Goal: Transaction & Acquisition: Purchase product/service

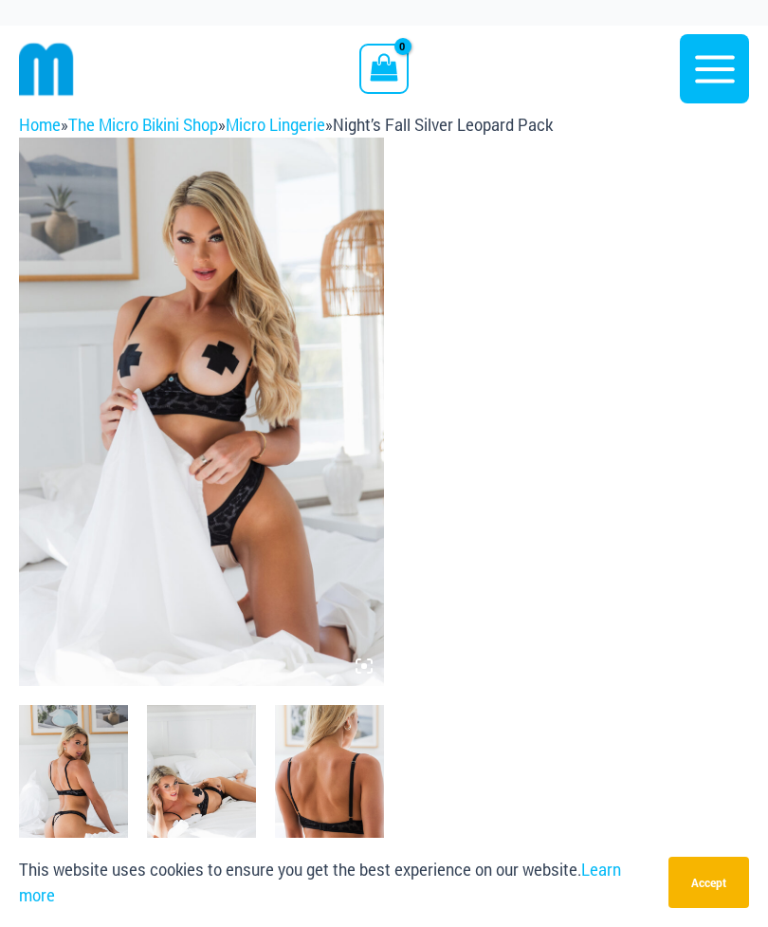
click at [251, 556] on img at bounding box center [201, 412] width 365 height 548
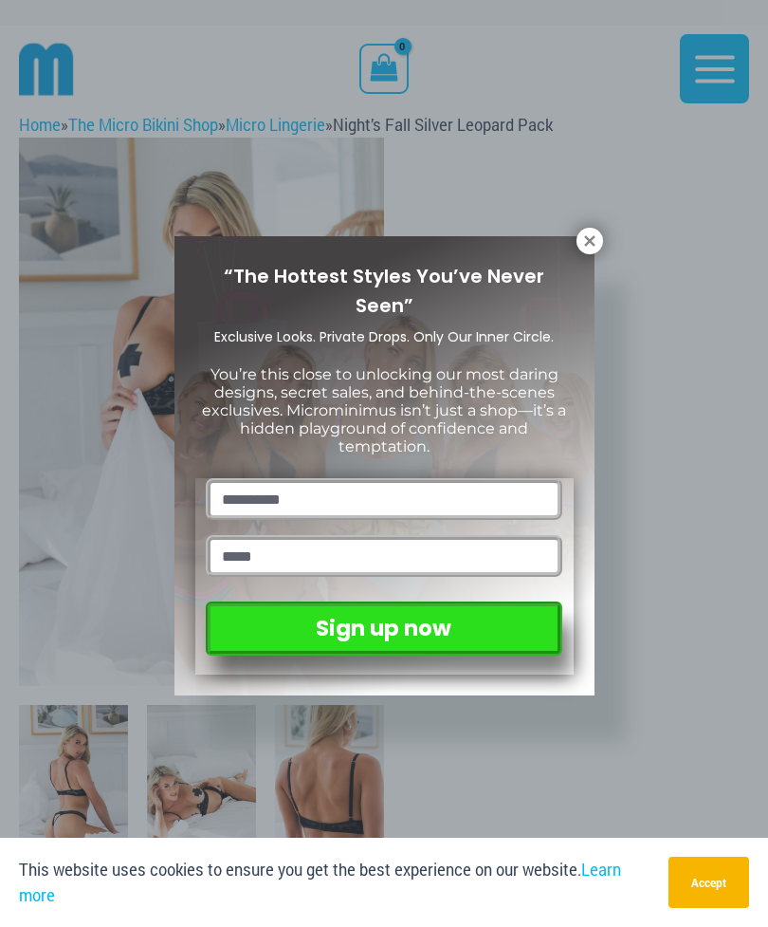
click at [583, 243] on icon at bounding box center [589, 240] width 17 height 17
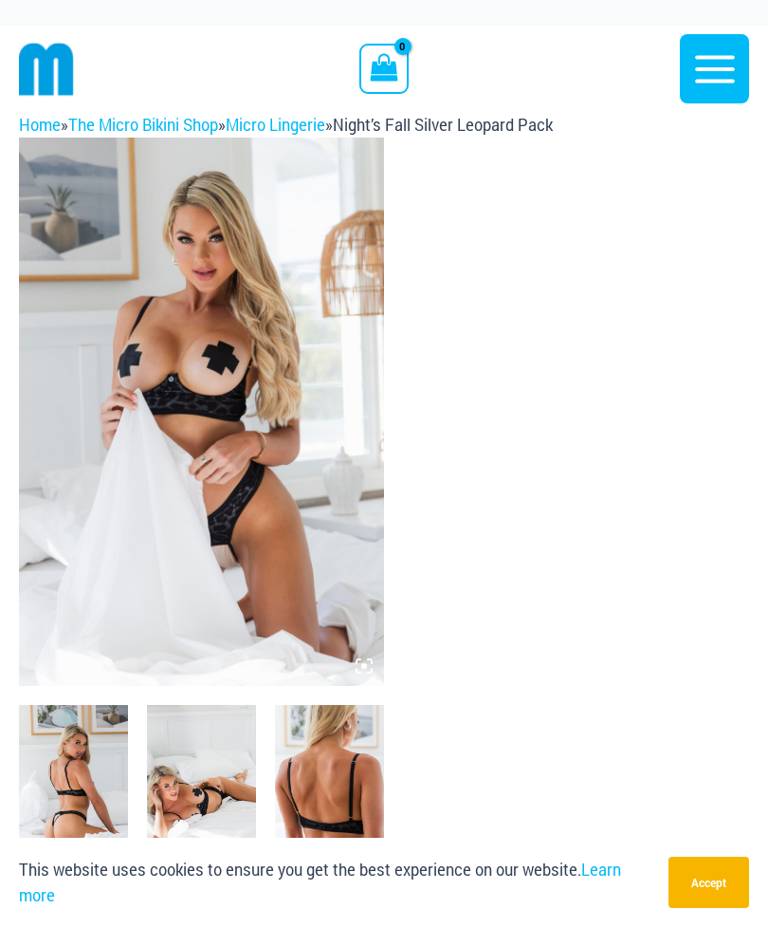
click at [289, 428] on img at bounding box center [201, 412] width 365 height 548
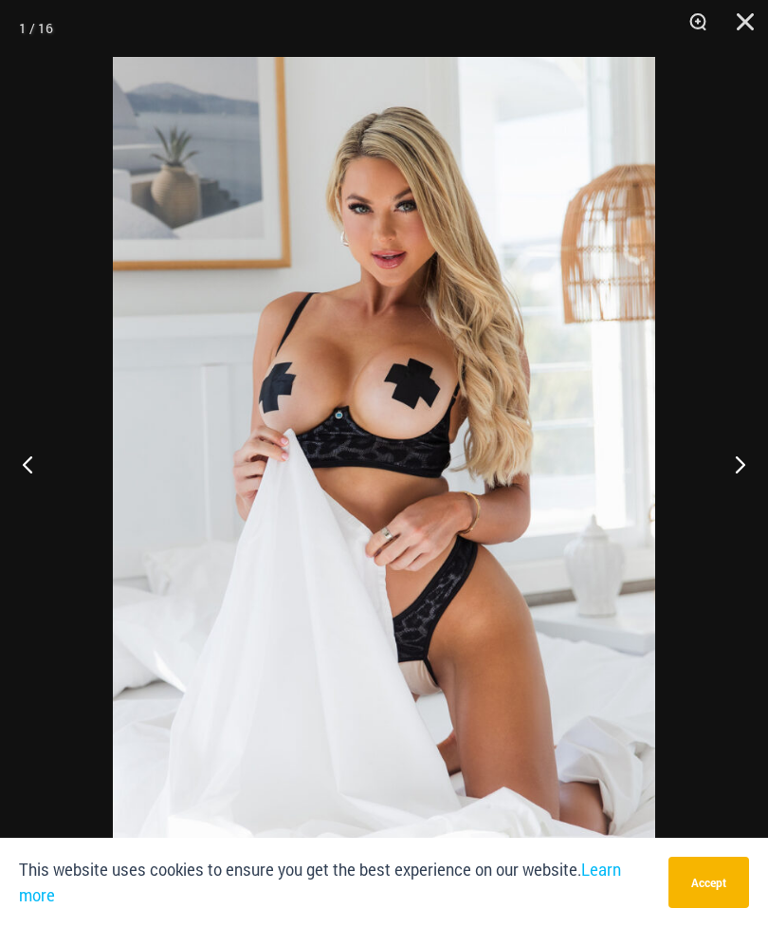
click at [745, 469] on button "Next" at bounding box center [732, 463] width 71 height 95
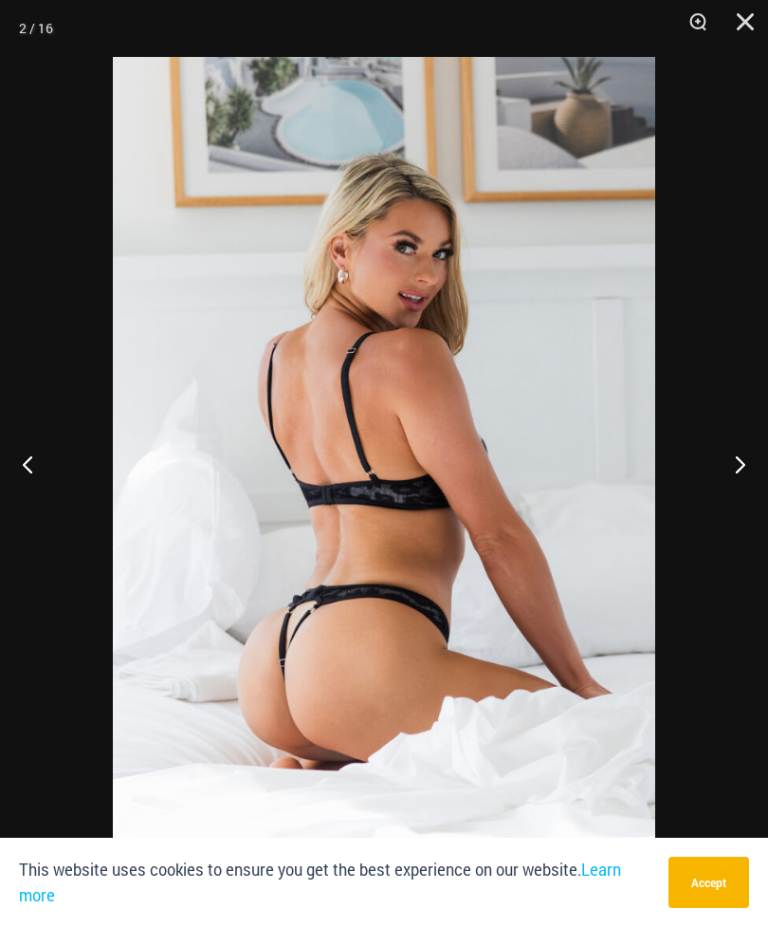
click at [729, 474] on button "Next" at bounding box center [732, 463] width 71 height 95
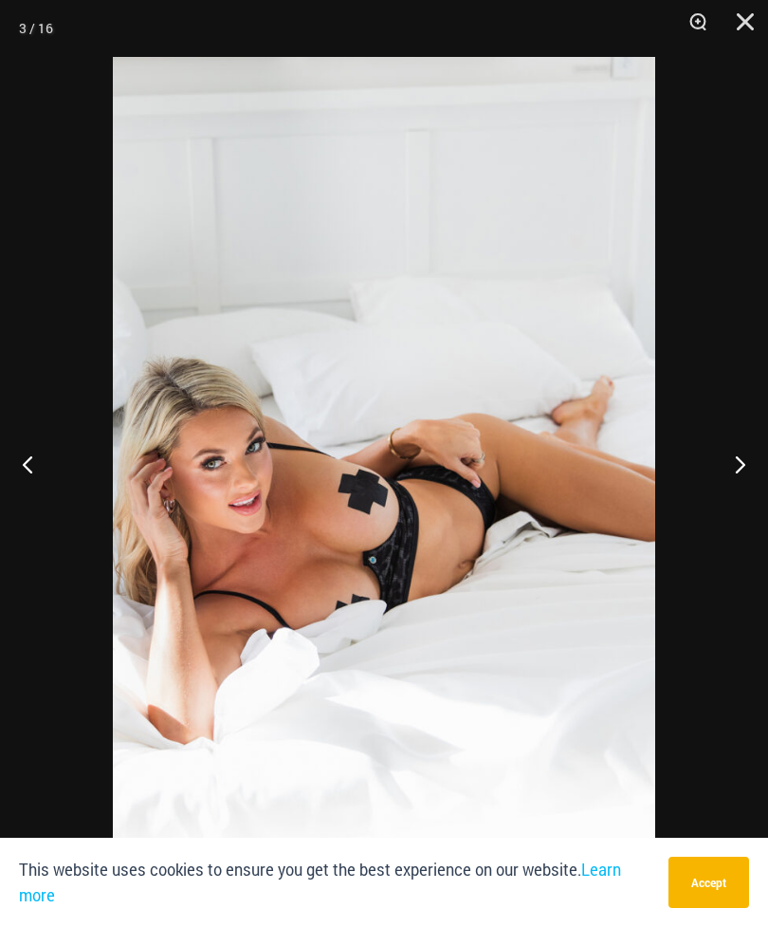
click at [737, 477] on button "Next" at bounding box center [732, 463] width 71 height 95
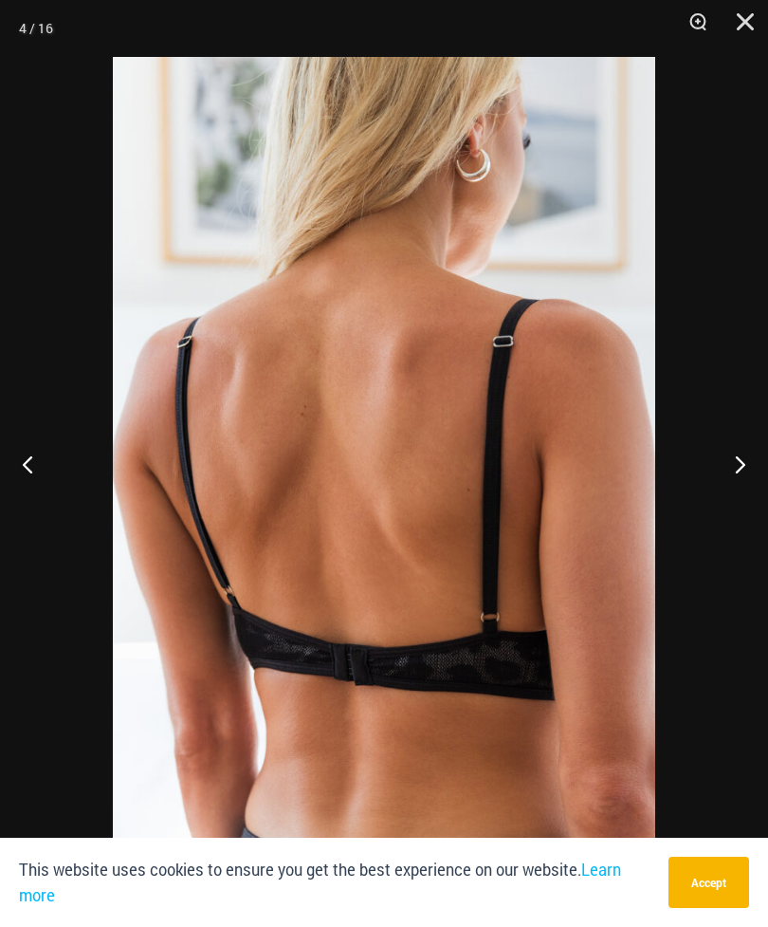
click at [727, 477] on button "Next" at bounding box center [732, 463] width 71 height 95
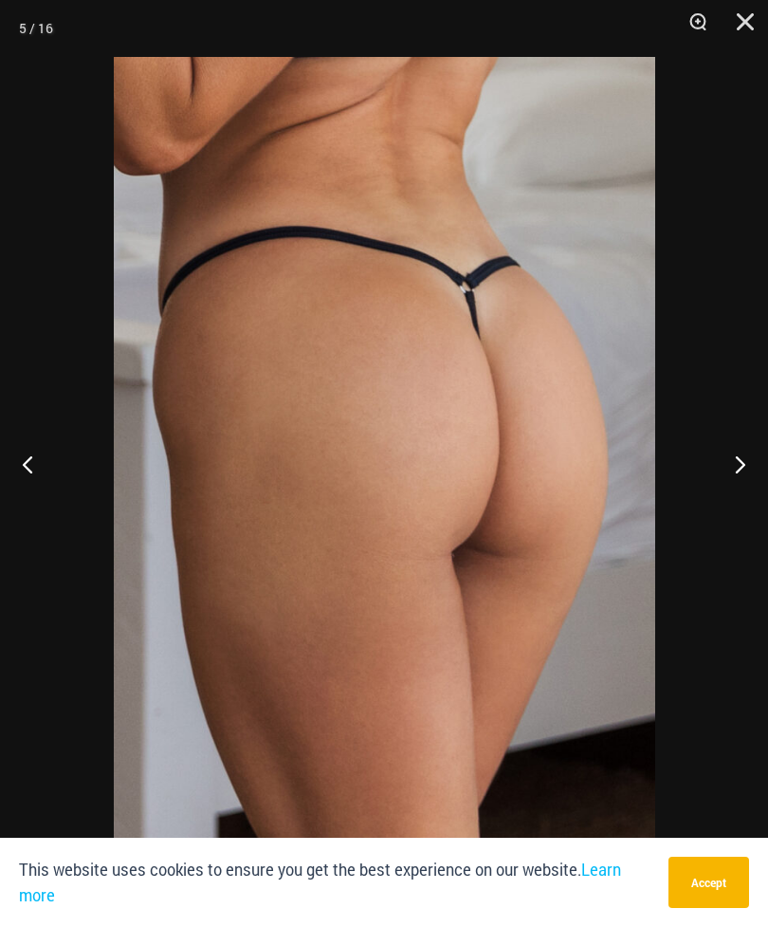
click at [729, 472] on button "Next" at bounding box center [732, 463] width 71 height 95
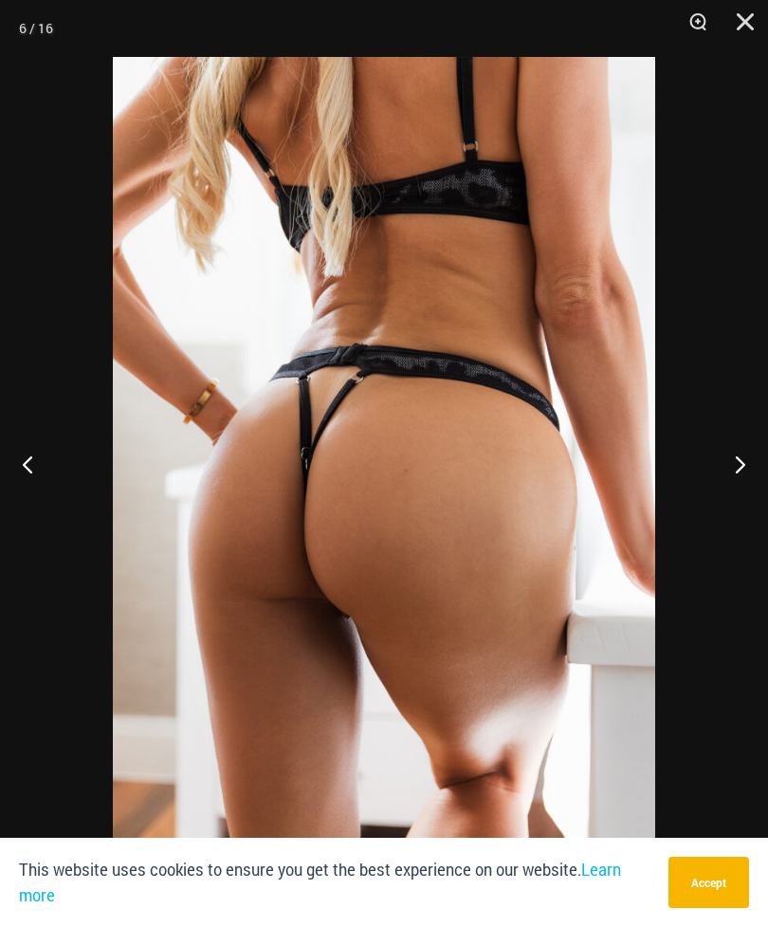
click at [727, 478] on button "Next" at bounding box center [732, 463] width 71 height 95
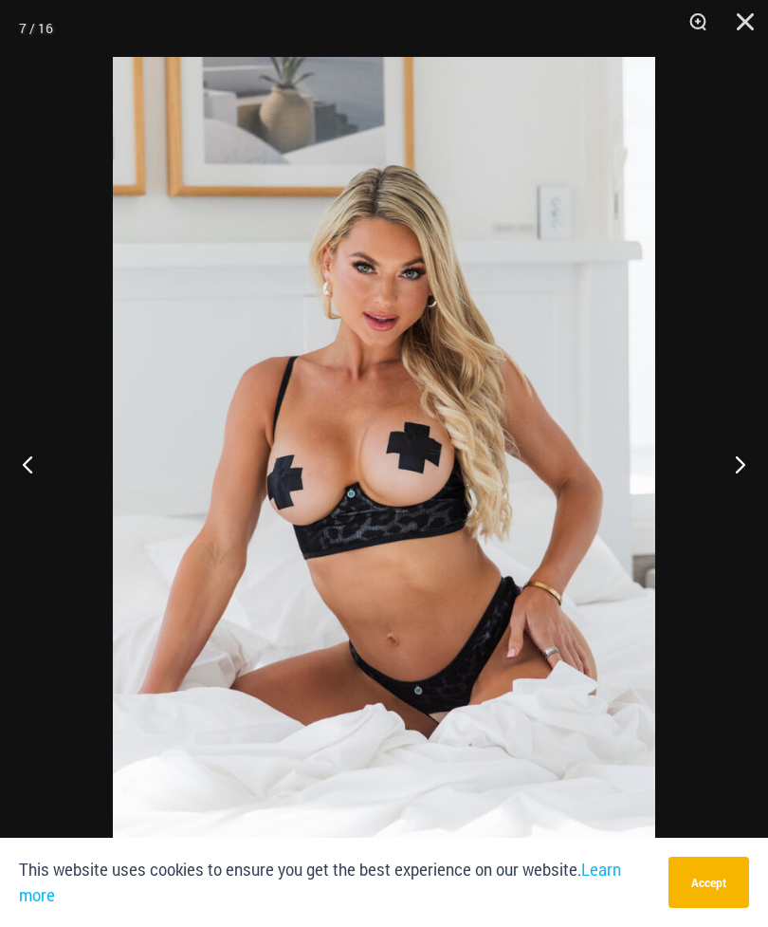
click at [739, 471] on button "Next" at bounding box center [732, 463] width 71 height 95
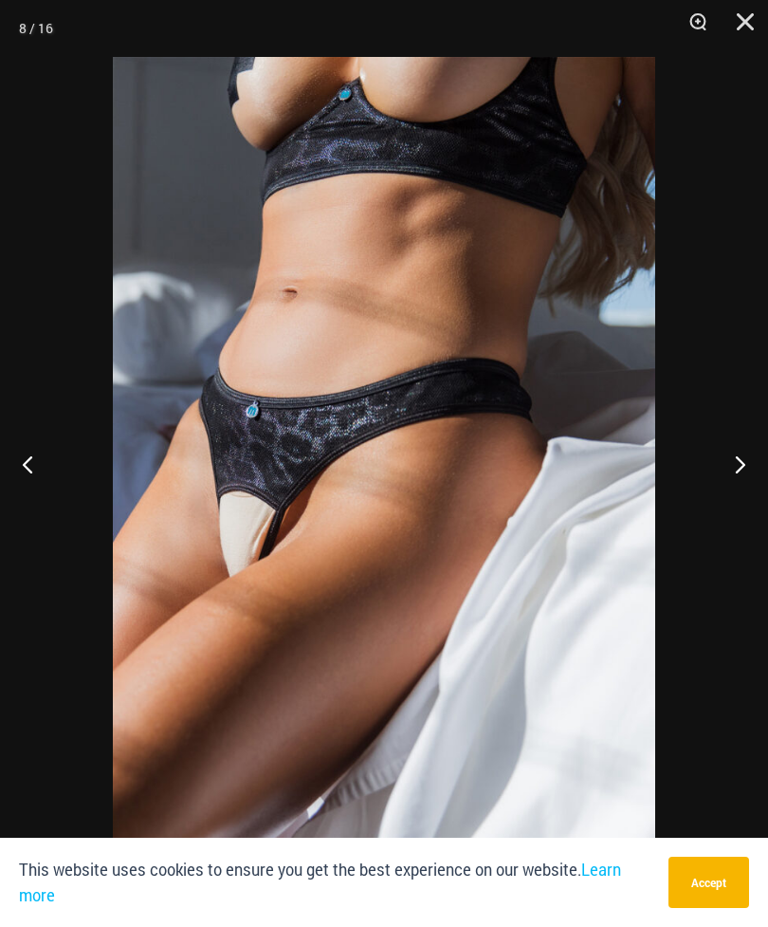
click at [741, 468] on button "Next" at bounding box center [732, 463] width 71 height 95
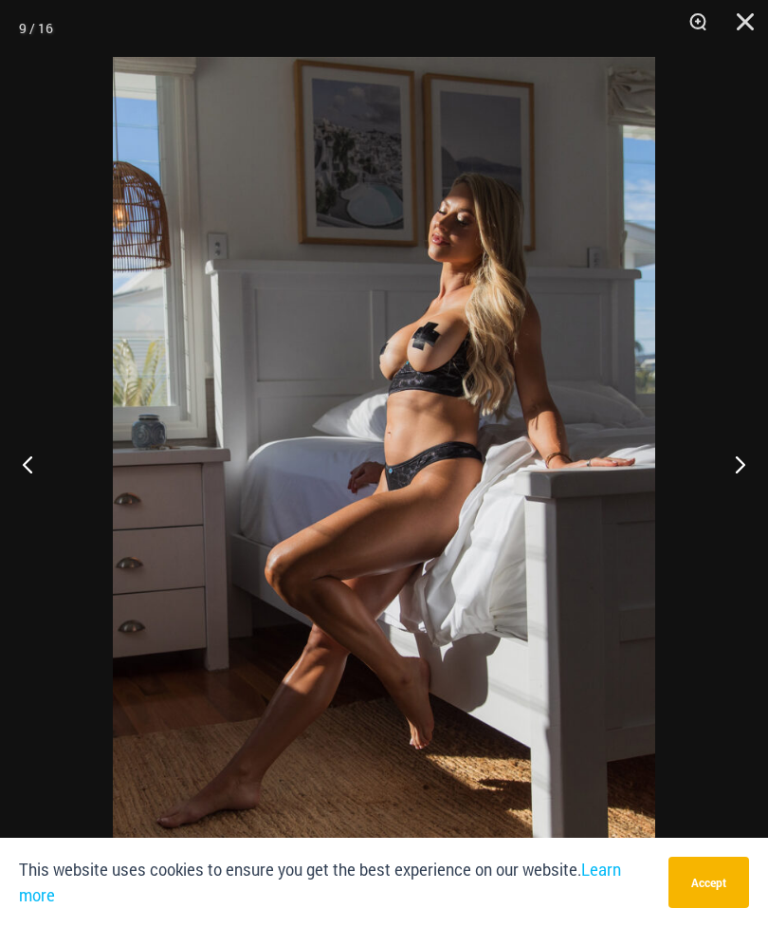
click at [733, 478] on button "Next" at bounding box center [732, 463] width 71 height 95
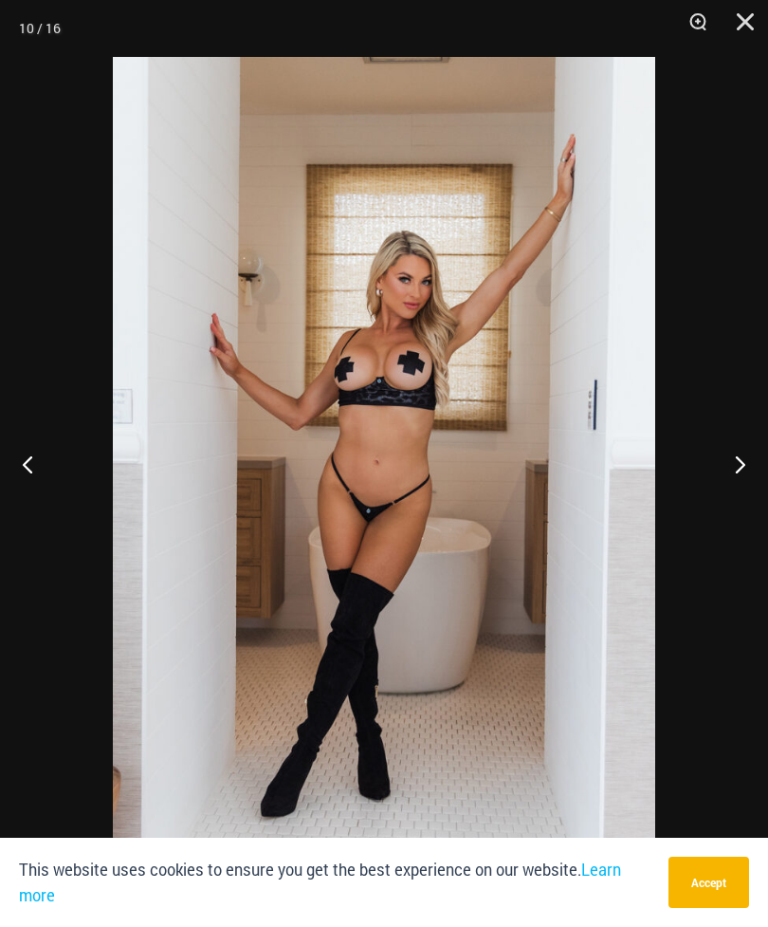
click at [733, 468] on button "Next" at bounding box center [732, 463] width 71 height 95
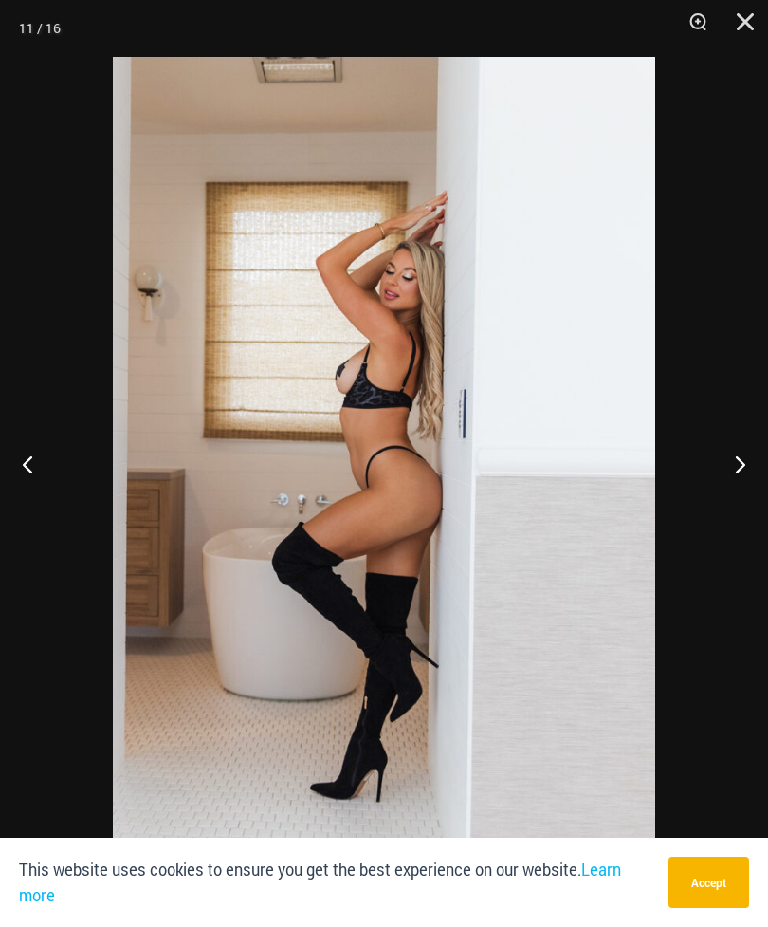
click at [726, 470] on button "Next" at bounding box center [732, 463] width 71 height 95
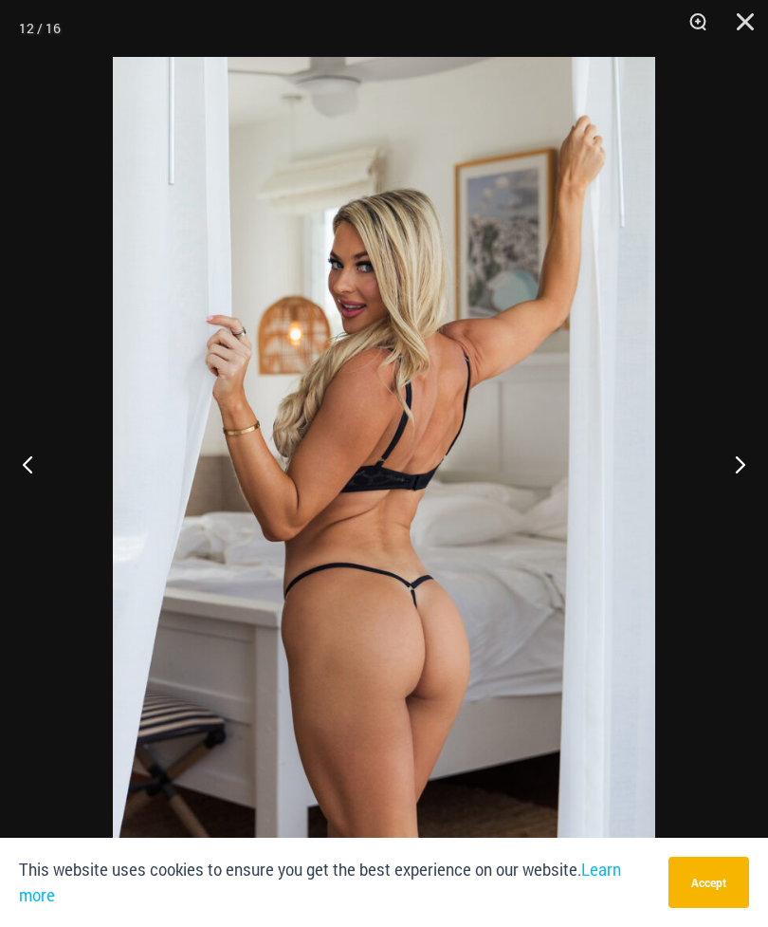
click at [735, 480] on button "Next" at bounding box center [732, 463] width 71 height 95
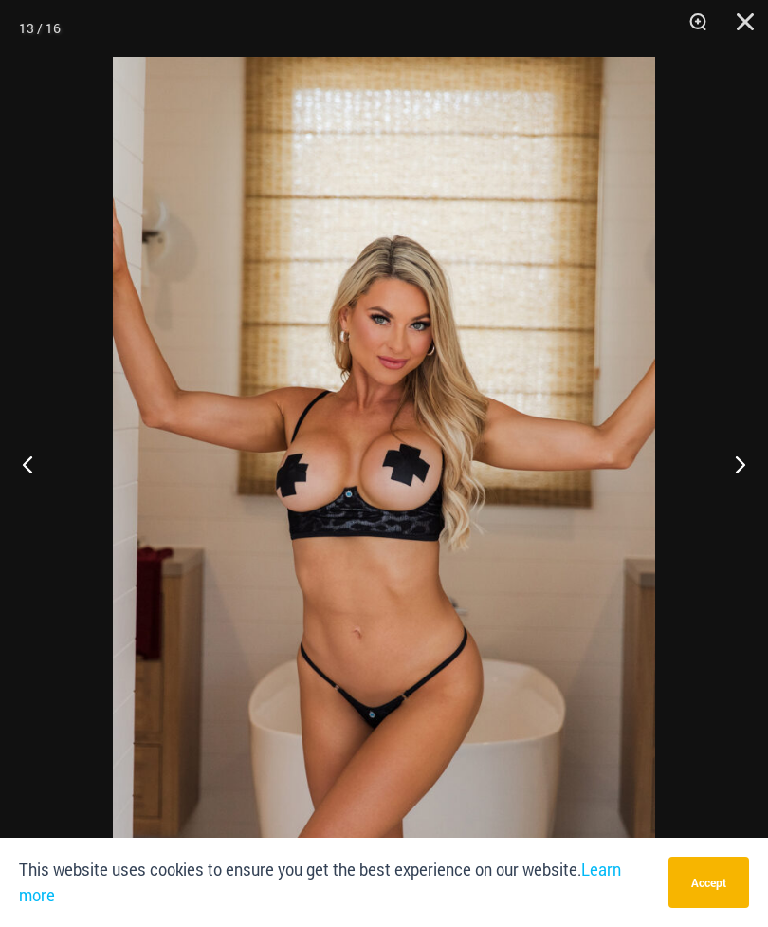
click at [724, 477] on button "Next" at bounding box center [732, 463] width 71 height 95
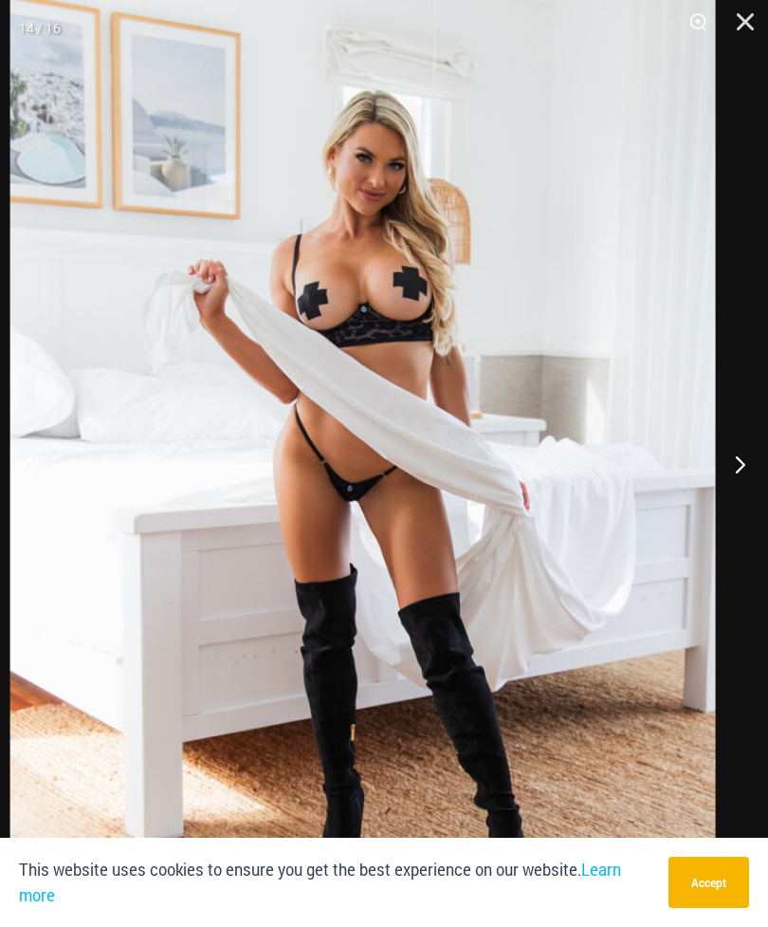
click at [732, 471] on button "Next" at bounding box center [732, 463] width 71 height 95
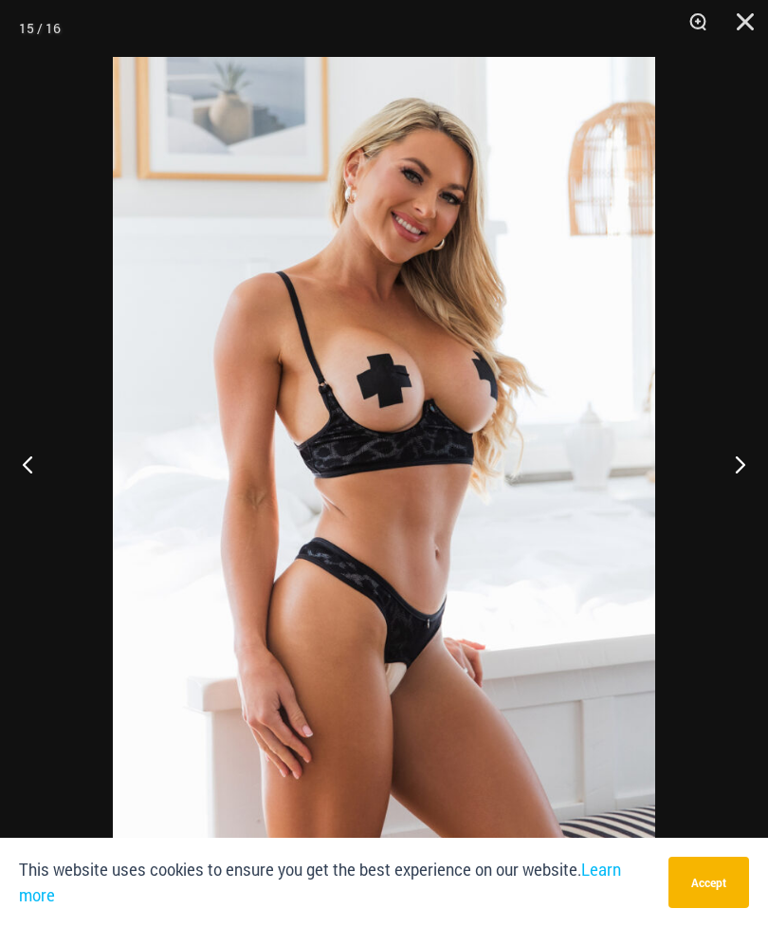
click at [726, 478] on button "Next" at bounding box center [732, 463] width 71 height 95
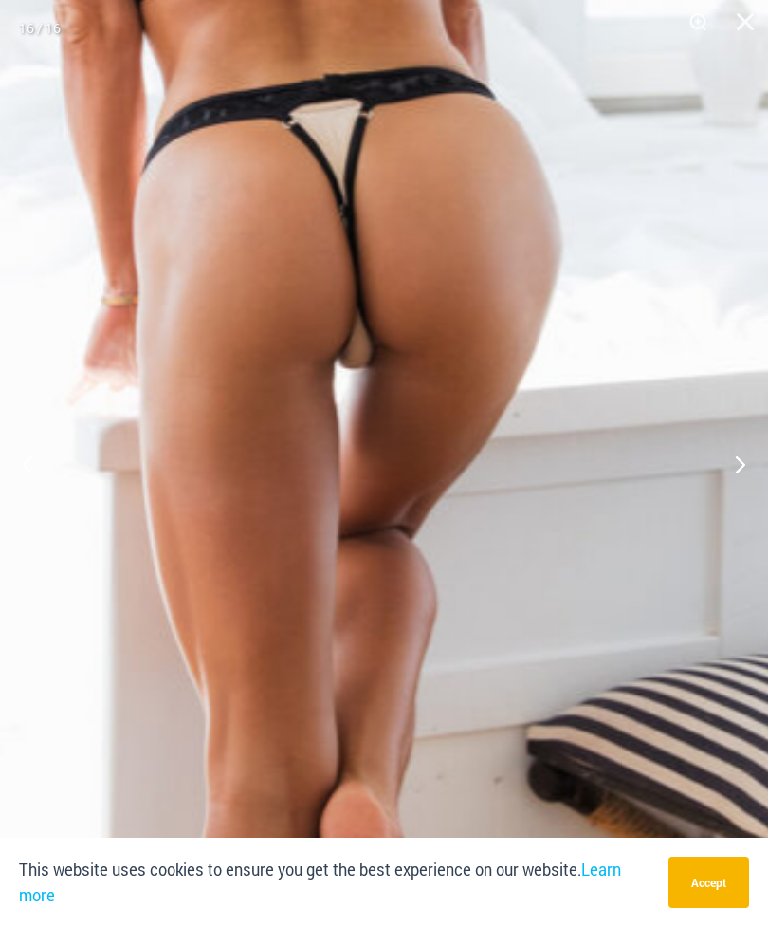
click at [461, 517] on img at bounding box center [262, 328] width 1498 height 2245
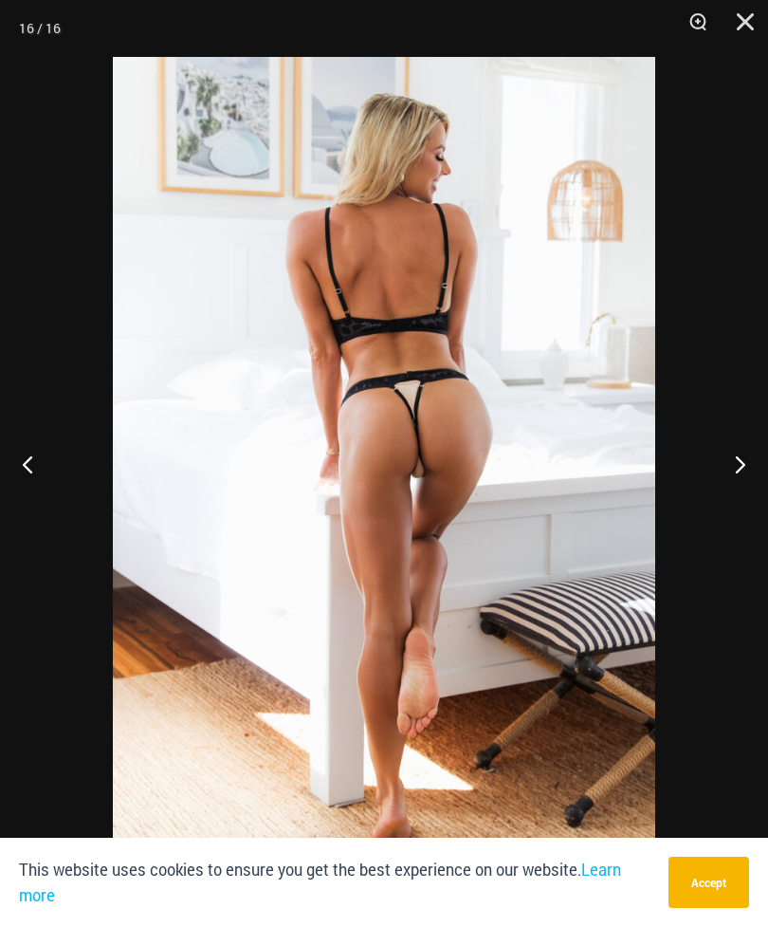
click at [740, 463] on button "Next" at bounding box center [732, 463] width 71 height 95
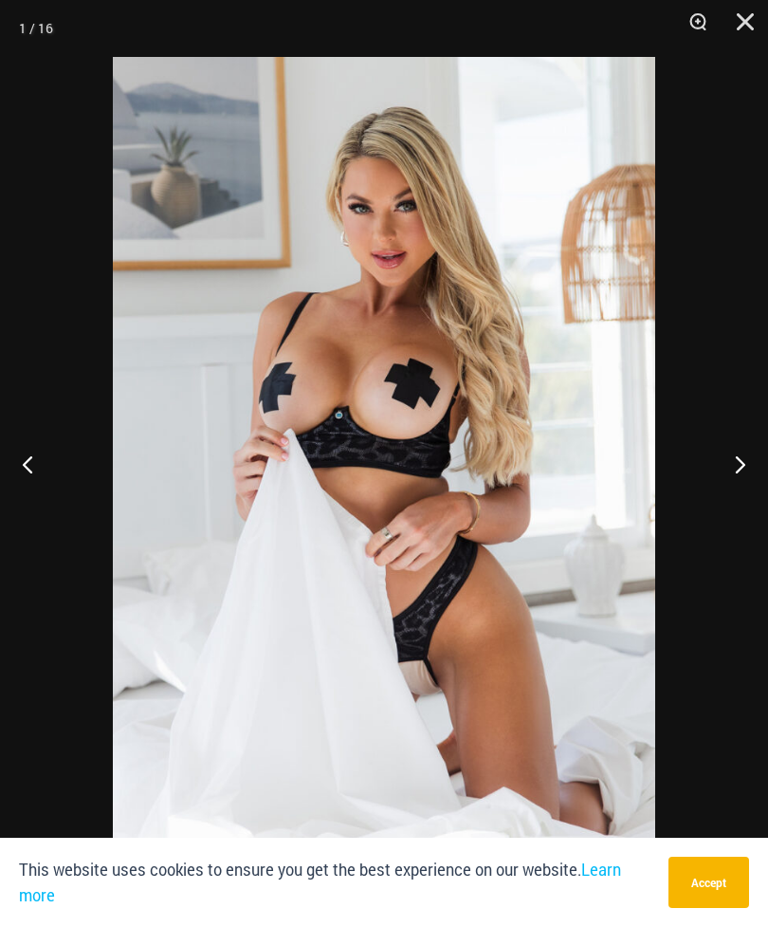
click at [731, 471] on button "Next" at bounding box center [732, 463] width 71 height 95
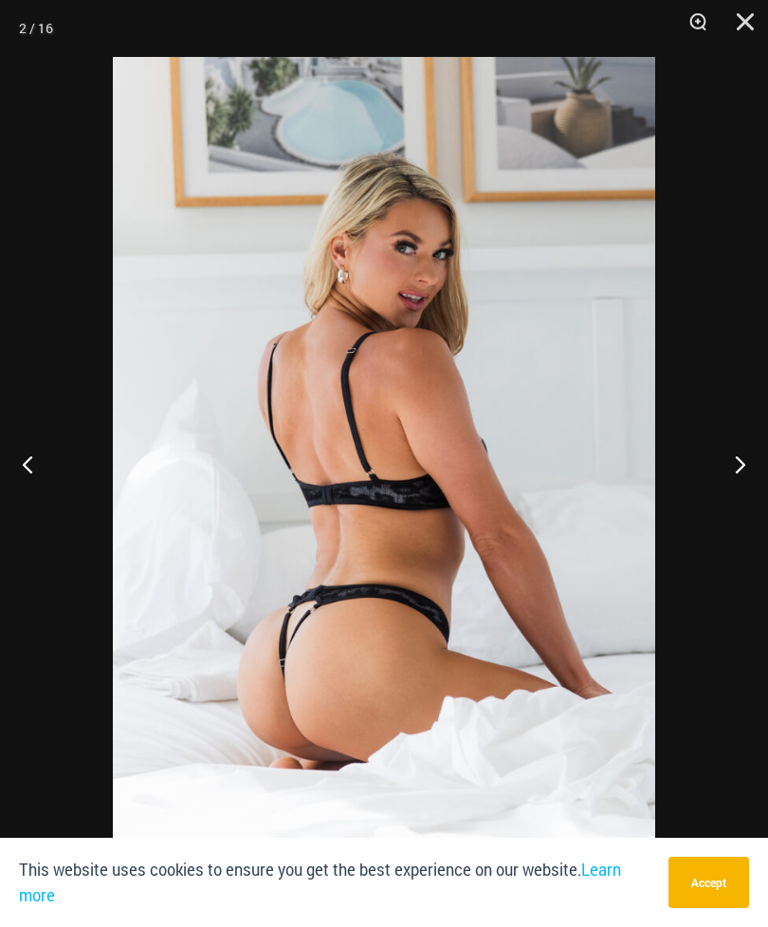
click at [750, 28] on button "Close" at bounding box center [738, 28] width 47 height 57
